Goal: Task Accomplishment & Management: Use online tool/utility

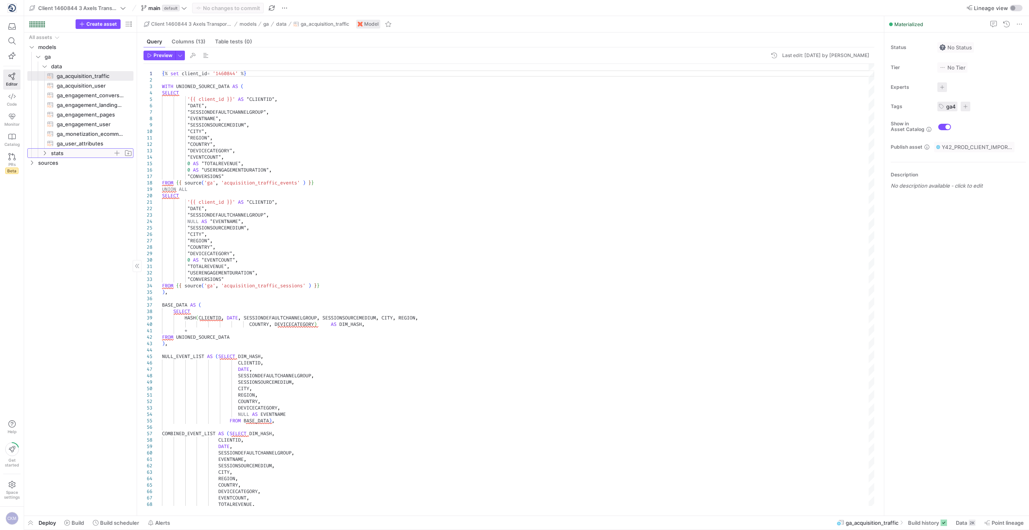
click at [45, 154] on icon "Press SPACE to select this row." at bounding box center [45, 153] width 6 height 5
click at [51, 162] on icon "Press SPACE to select this row." at bounding box center [50, 163] width 6 height 6
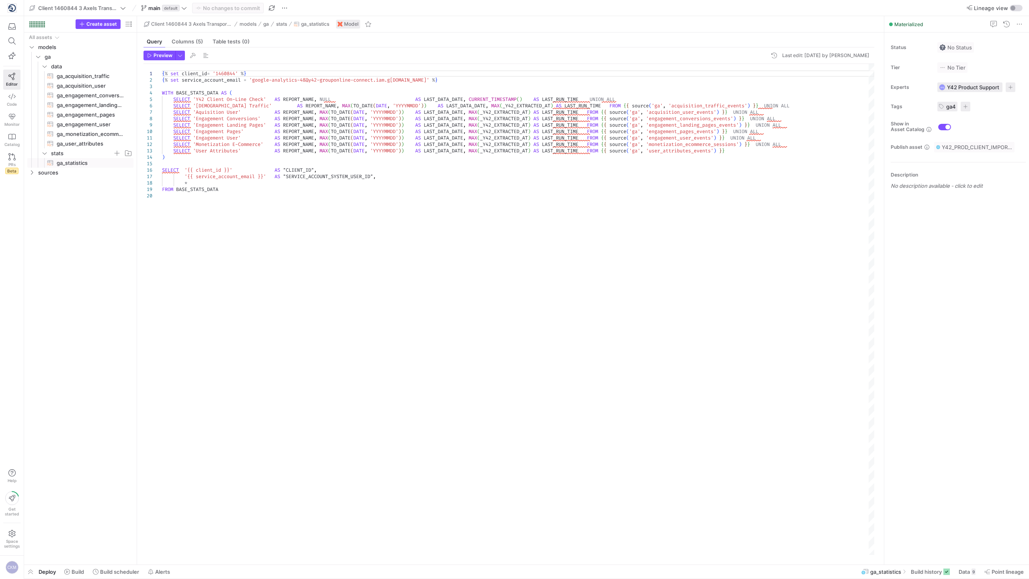
type textarea "LAST_DATA_DATE, MAX(_Y42_EXTRACTED_AT) AS LAST_RUN_TIME FROM {{ source('ga', 'm…"
click at [392, 289] on div "{ % set client_id = '1460844' % } { % set service_account_email = 'google-analy…" at bounding box center [518, 309] width 713 height 491
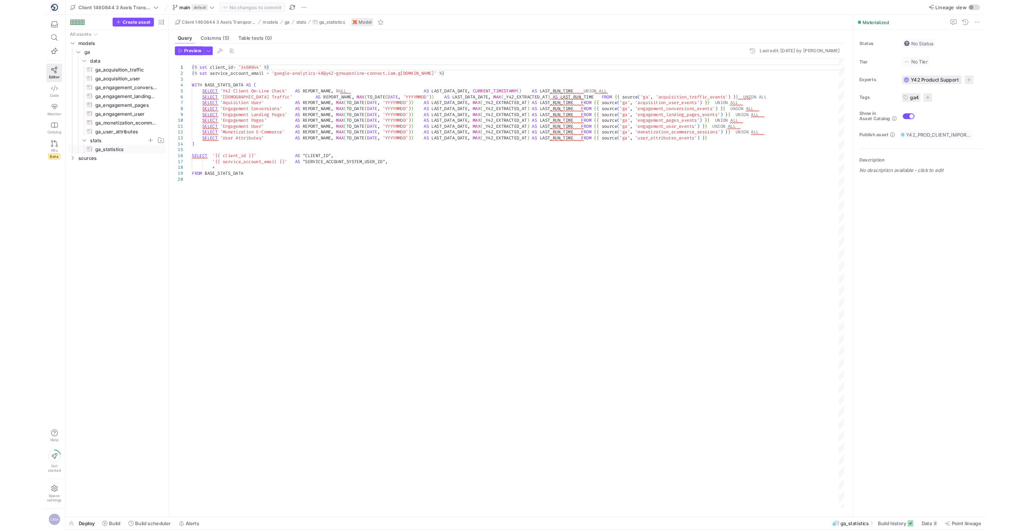
scroll to position [0, 509]
